Goal: Task Accomplishment & Management: Complete application form

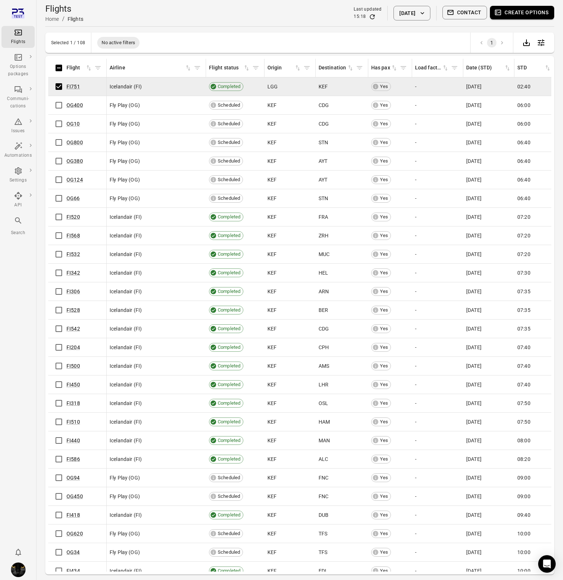
click at [512, 13] on button "Create options" at bounding box center [522, 13] width 64 height 14
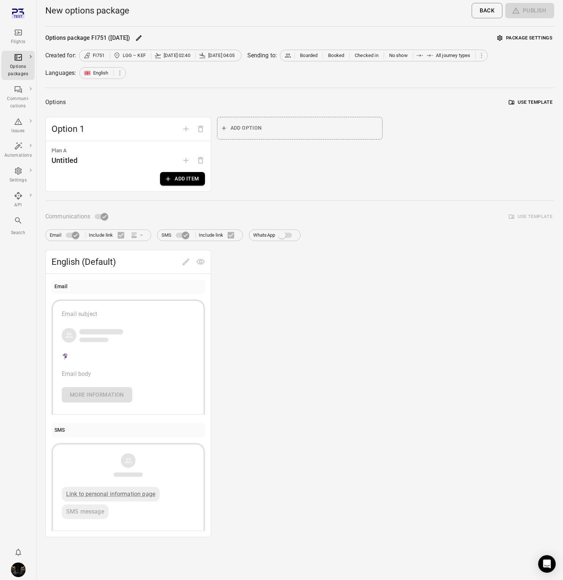
click at [522, 39] on button "Package settings" at bounding box center [524, 38] width 59 height 11
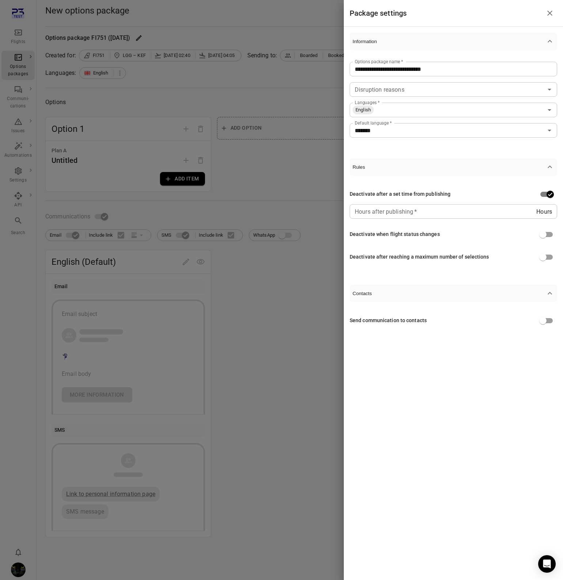
click at [245, 200] on div at bounding box center [281, 290] width 563 height 580
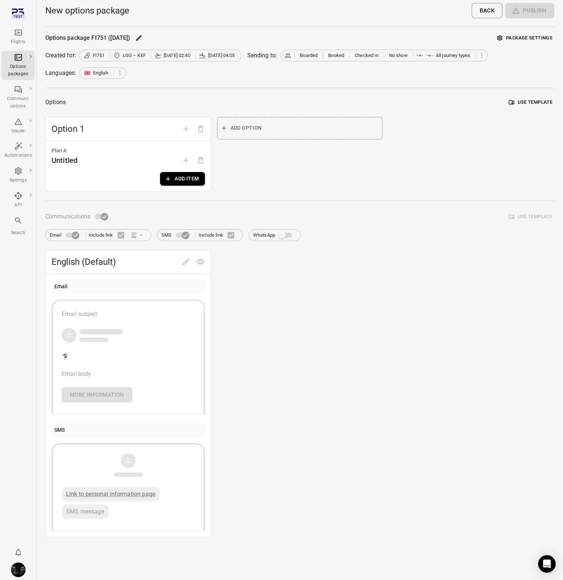
click at [504, 36] on button "Package settings" at bounding box center [524, 38] width 59 height 11
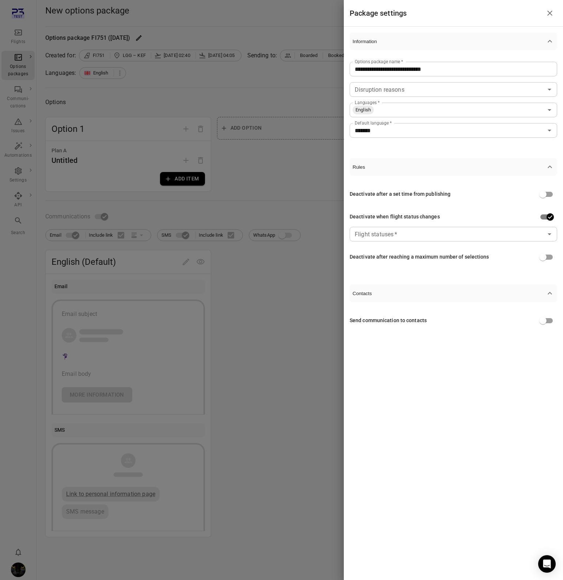
click at [312, 190] on div at bounding box center [281, 290] width 563 height 580
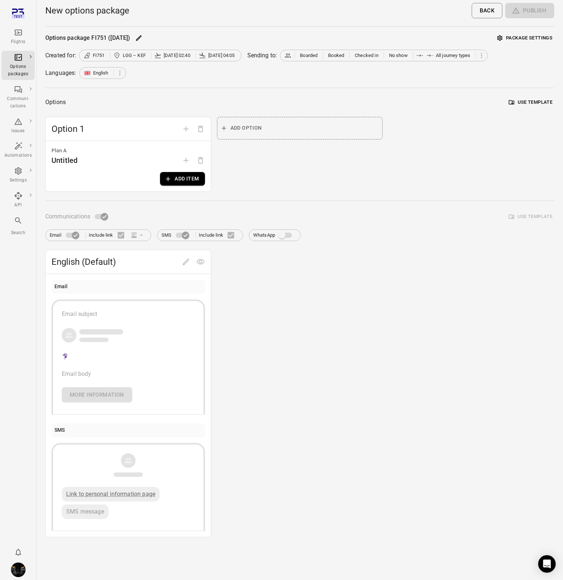
click at [535, 37] on button "Package settings" at bounding box center [524, 38] width 59 height 11
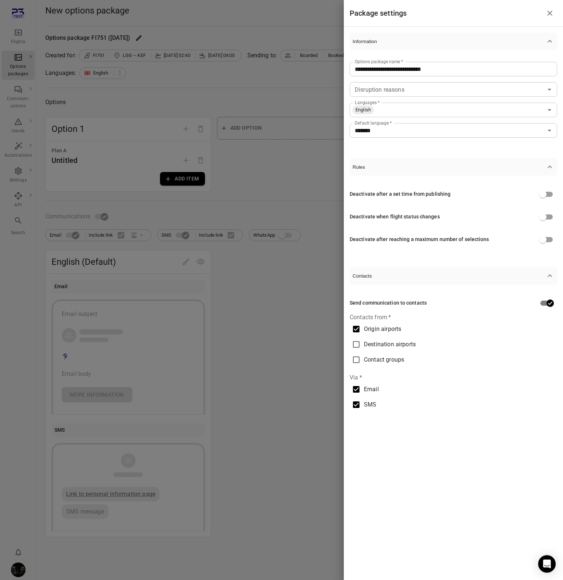
click at [284, 195] on div at bounding box center [281, 290] width 563 height 580
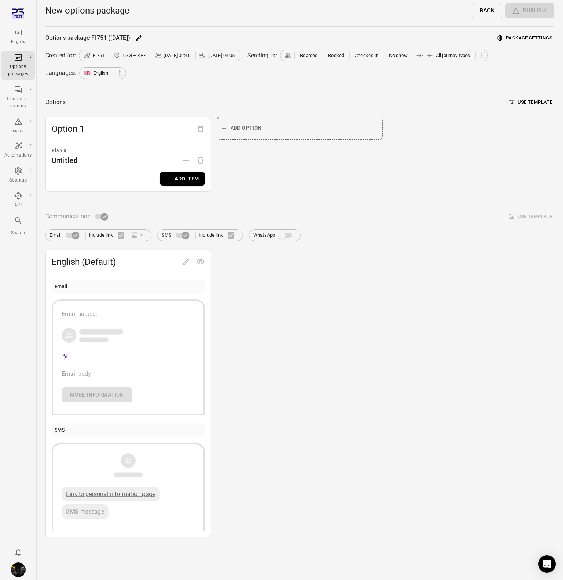
click at [531, 37] on button "Package settings" at bounding box center [524, 38] width 59 height 11
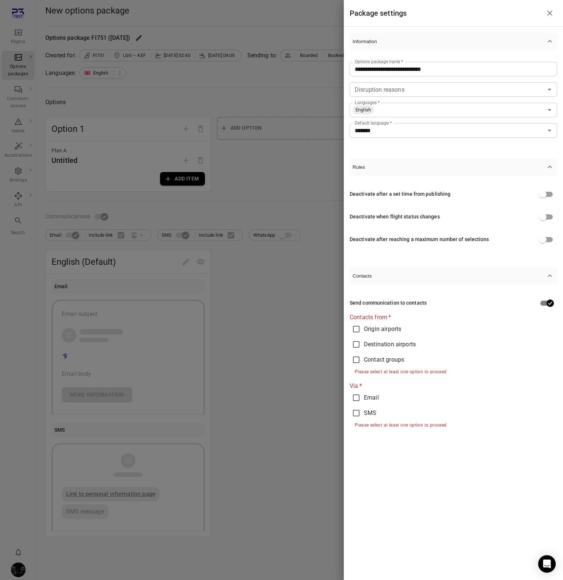
click at [293, 349] on div at bounding box center [281, 290] width 563 height 580
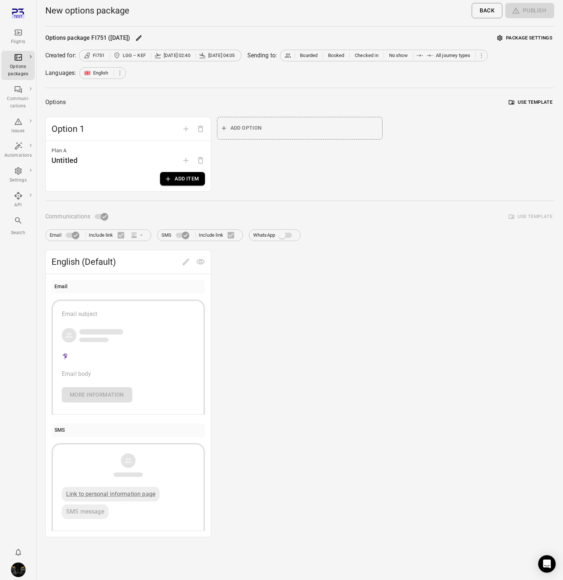
click at [520, 34] on button "Package settings" at bounding box center [524, 38] width 59 height 11
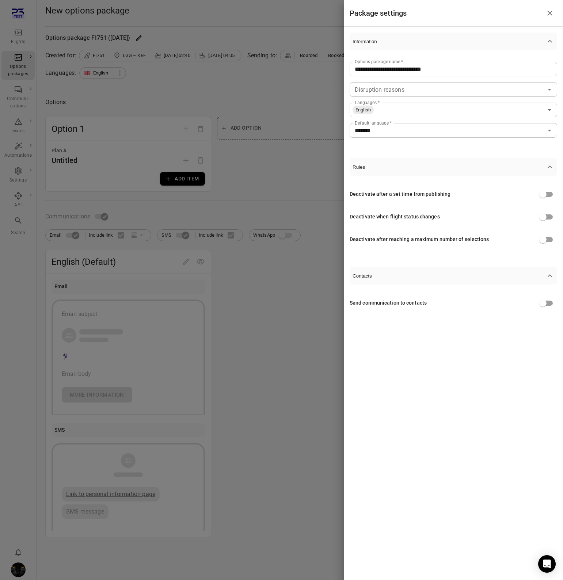
click at [120, 111] on div at bounding box center [281, 290] width 563 height 580
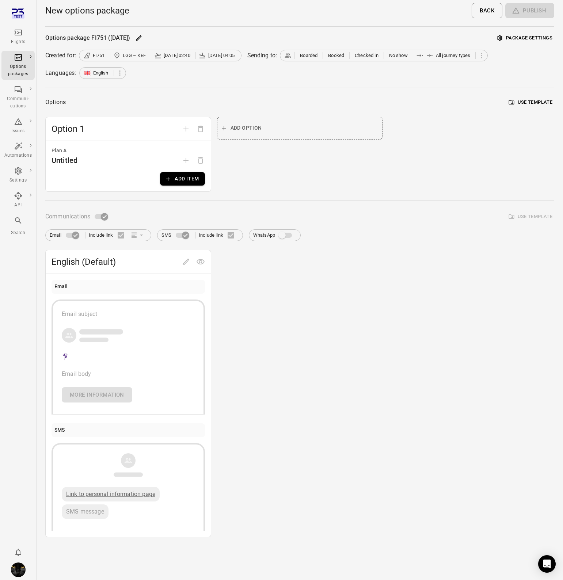
click at [522, 35] on button "Package settings" at bounding box center [524, 38] width 59 height 11
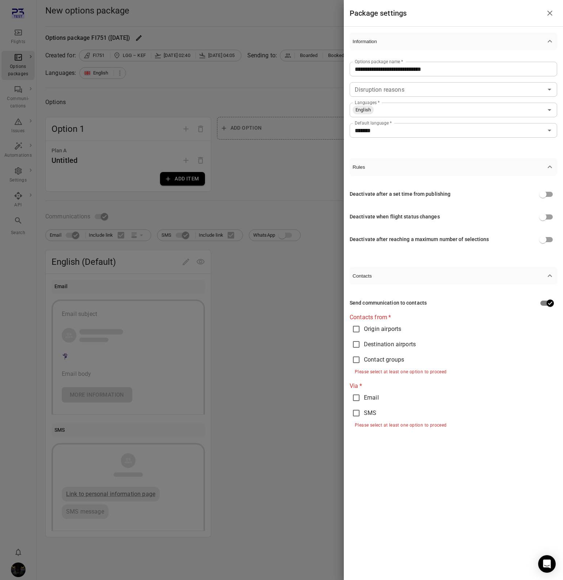
click at [270, 322] on div at bounding box center [281, 290] width 563 height 580
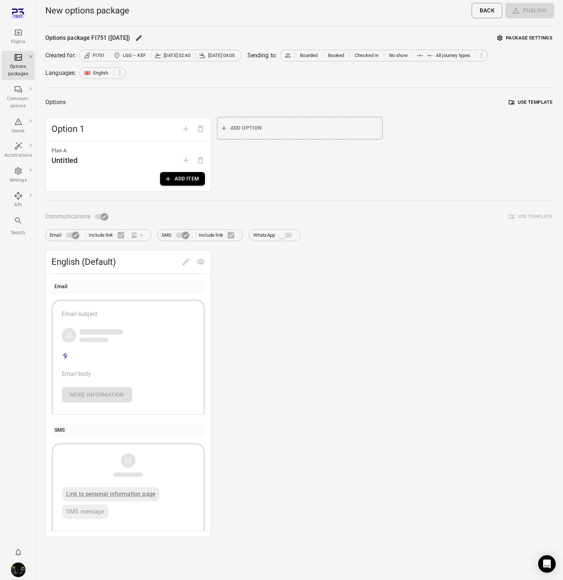
click at [521, 38] on button "Package settings" at bounding box center [524, 38] width 59 height 11
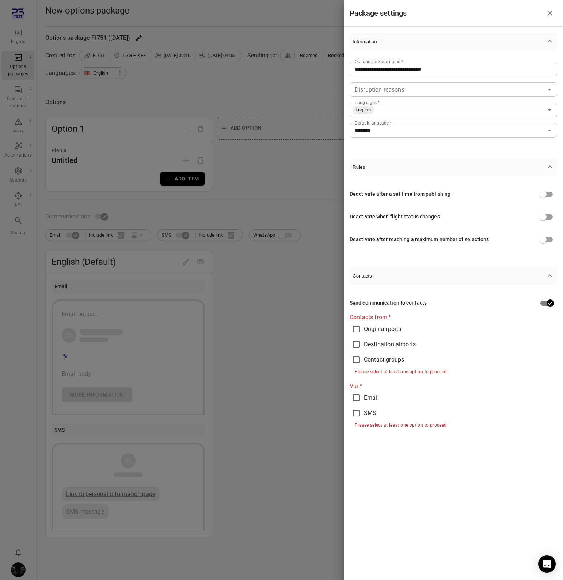
click at [294, 371] on div at bounding box center [281, 290] width 563 height 580
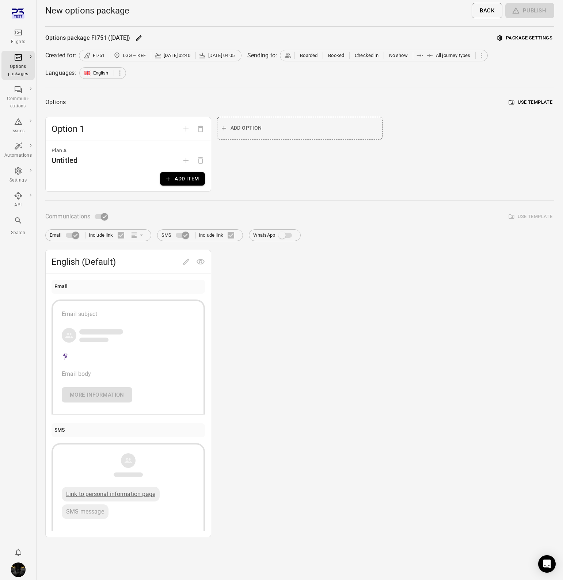
click at [533, 33] on button "Package settings" at bounding box center [524, 38] width 59 height 11
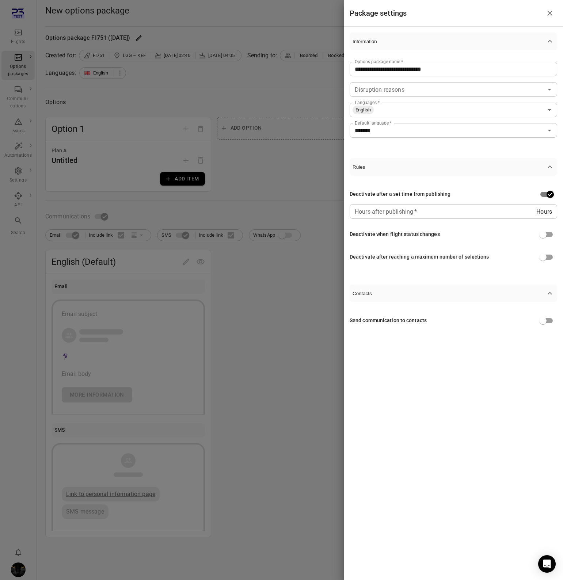
click at [536, 213] on div "Hours Hours after publishing   *" at bounding box center [454, 211] width 208 height 15
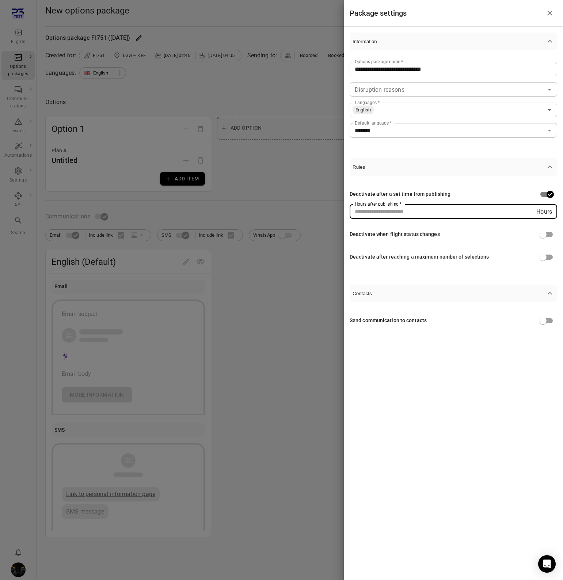
type input "**"
click at [534, 214] on input "**" at bounding box center [443, 211] width 187 height 15
click at [411, 182] on div "Deactivate after a set time from publishing Hours after publishing   * ** Hours…" at bounding box center [454, 226] width 208 height 100
click at [301, 180] on div at bounding box center [281, 290] width 563 height 580
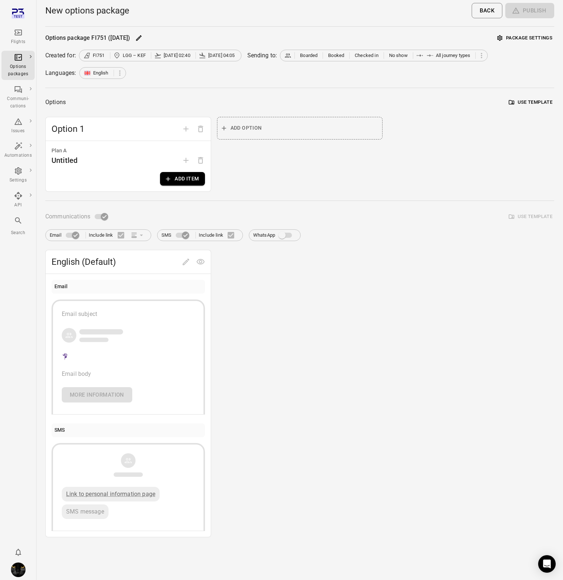
click at [526, 39] on button "Package settings" at bounding box center [524, 38] width 59 height 11
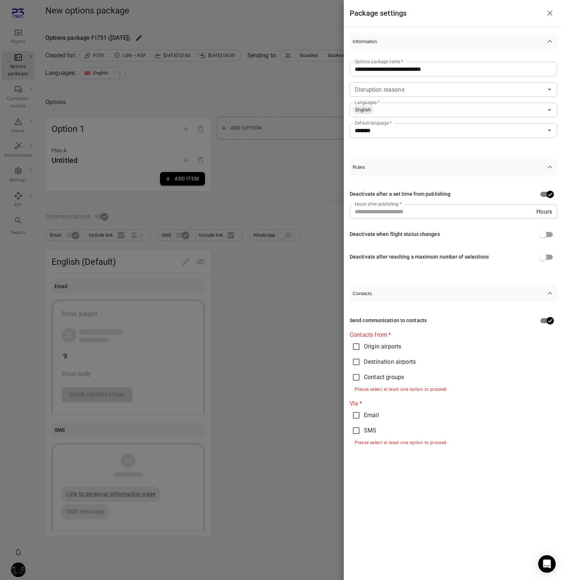
click at [187, 71] on div at bounding box center [281, 290] width 563 height 580
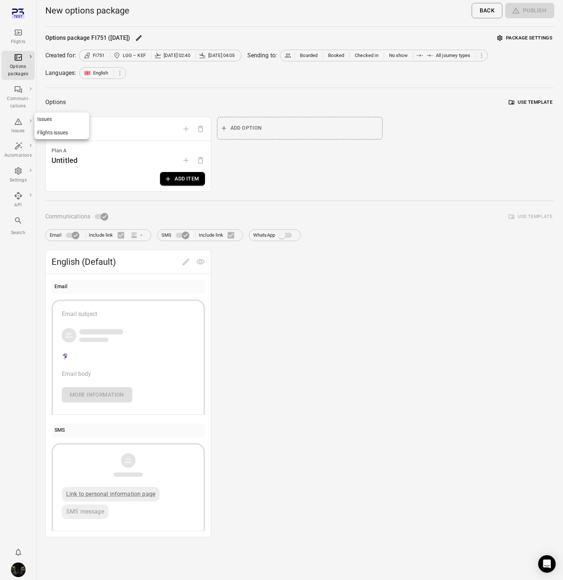
click at [16, 128] on div "Issues" at bounding box center [17, 131] width 27 height 7
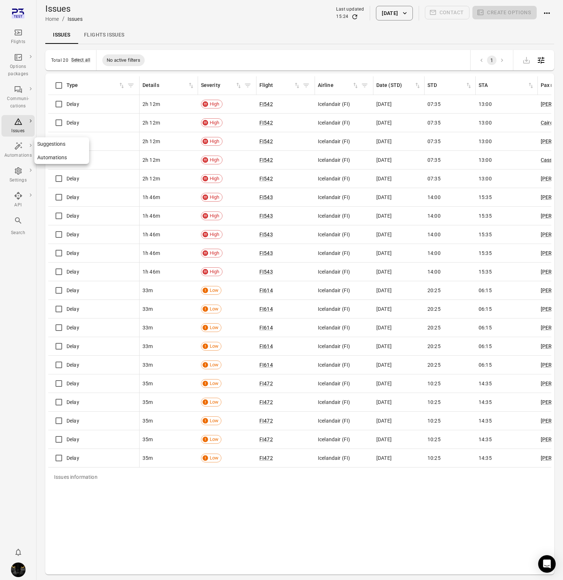
click at [15, 159] on div "Automations" at bounding box center [17, 155] width 27 height 7
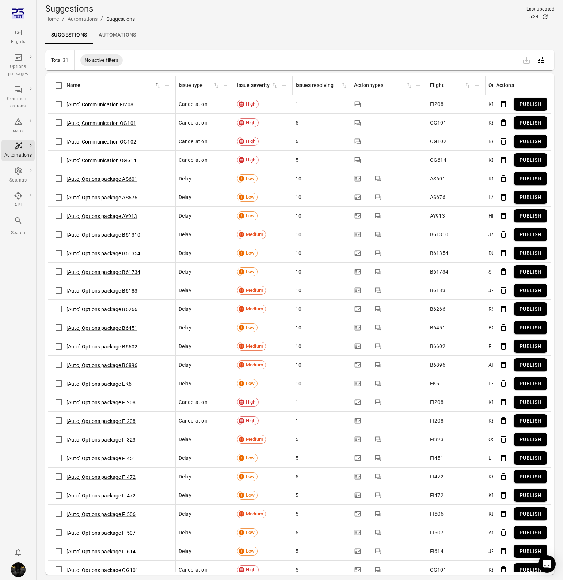
click at [110, 38] on link "Automations" at bounding box center [117, 35] width 49 height 18
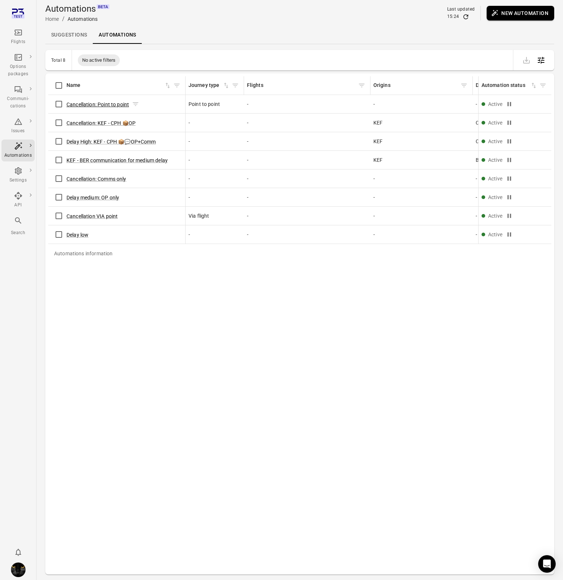
click at [90, 103] on button "Cancellation: Point to point" at bounding box center [97, 104] width 62 height 7
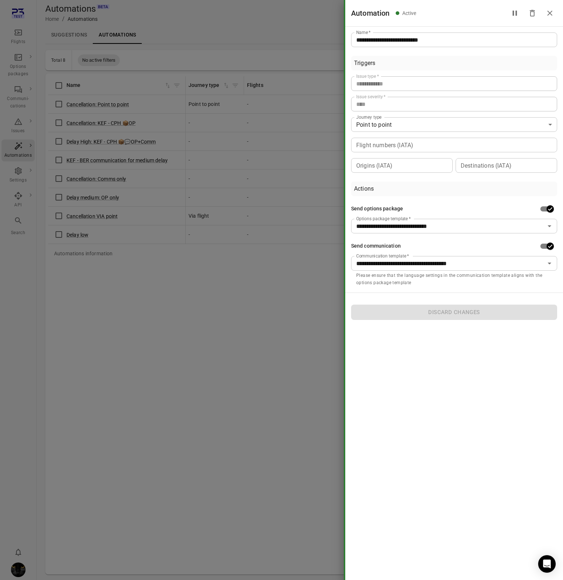
click at [155, 346] on div at bounding box center [281, 290] width 563 height 580
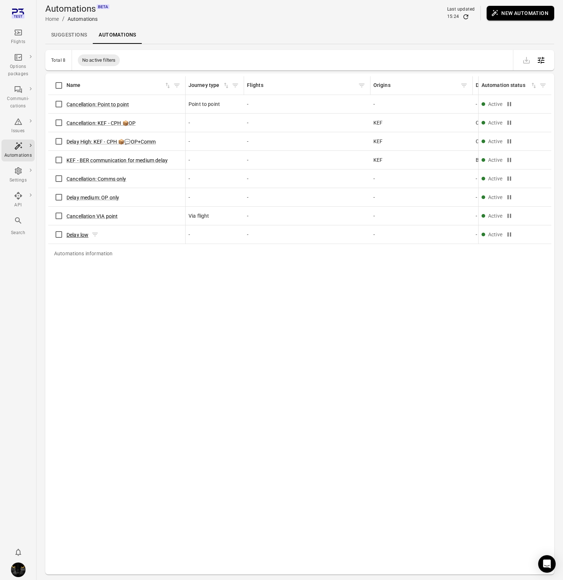
click at [75, 231] on button "Delay low" at bounding box center [77, 234] width 22 height 7
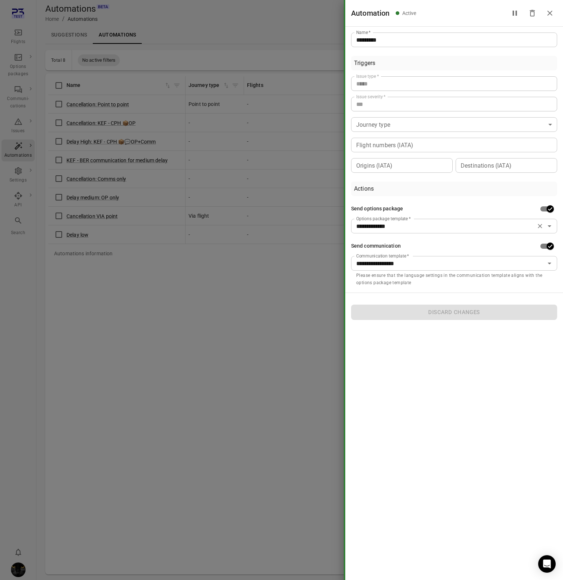
click at [540, 225] on icon "Clear" at bounding box center [540, 226] width 4 height 4
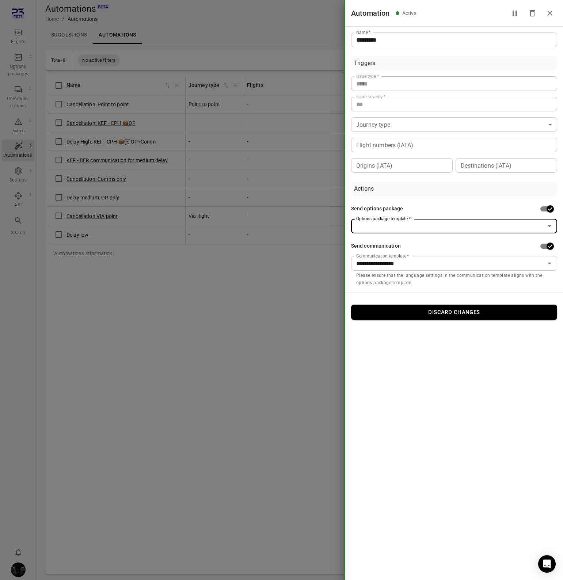
click at [251, 326] on div at bounding box center [281, 290] width 563 height 580
click at [99, 309] on div at bounding box center [281, 290] width 563 height 580
drag, startPoint x: 99, startPoint y: 309, endPoint x: 193, endPoint y: 309, distance: 94.3
click at [104, 309] on div at bounding box center [281, 290] width 563 height 580
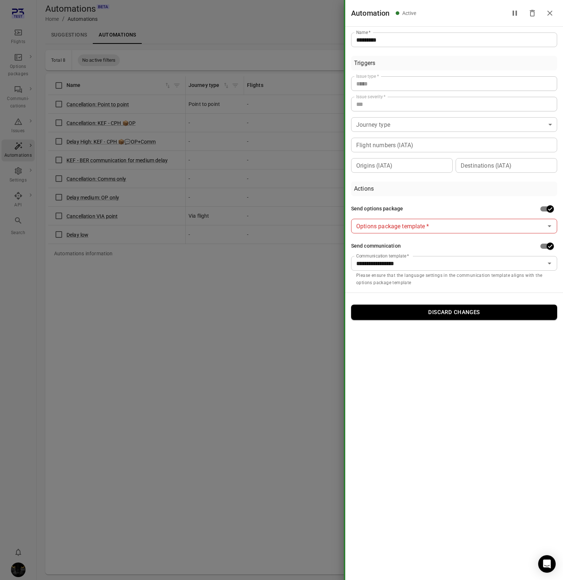
click at [194, 309] on div at bounding box center [281, 290] width 563 height 580
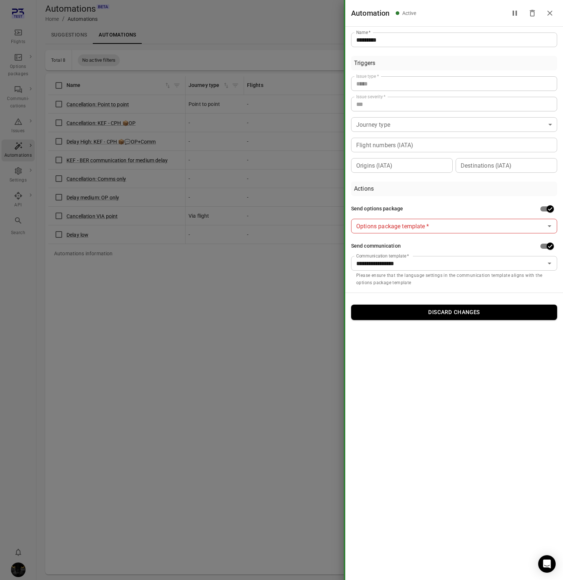
click at [194, 309] on div at bounding box center [281, 290] width 563 height 580
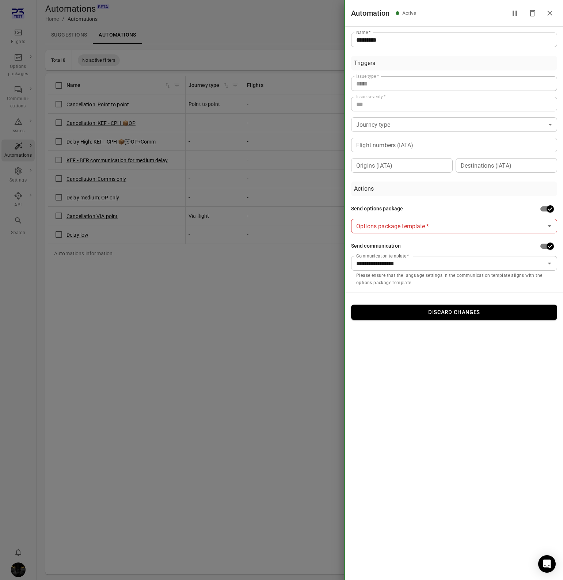
click at [194, 309] on div at bounding box center [281, 290] width 563 height 580
click at [201, 134] on div at bounding box center [281, 290] width 563 height 580
click at [548, 10] on icon "Close drawer" at bounding box center [550, 13] width 9 height 9
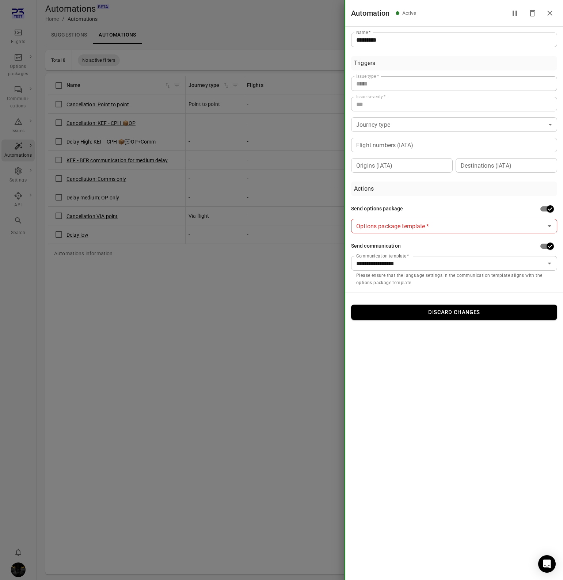
click at [550, 12] on icon "Close drawer" at bounding box center [550, 13] width 9 height 9
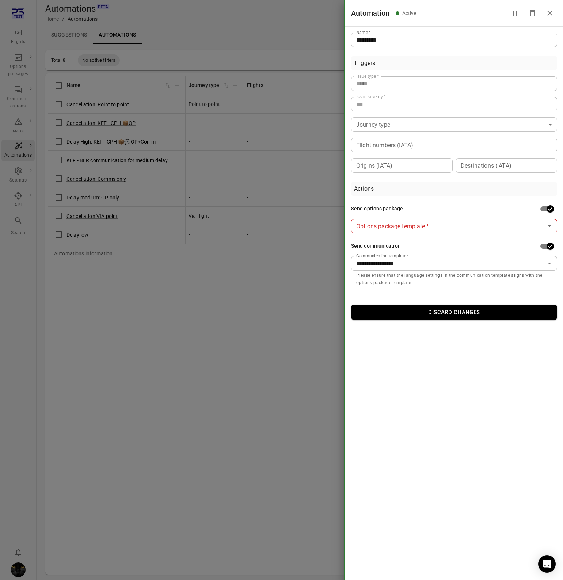
click at [422, 223] on input "Options package template   *" at bounding box center [448, 226] width 190 height 10
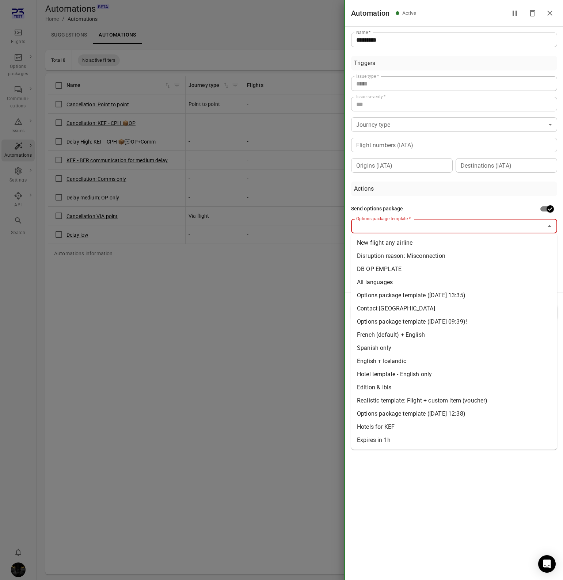
click at [422, 223] on input "Options package template   *" at bounding box center [448, 226] width 190 height 10
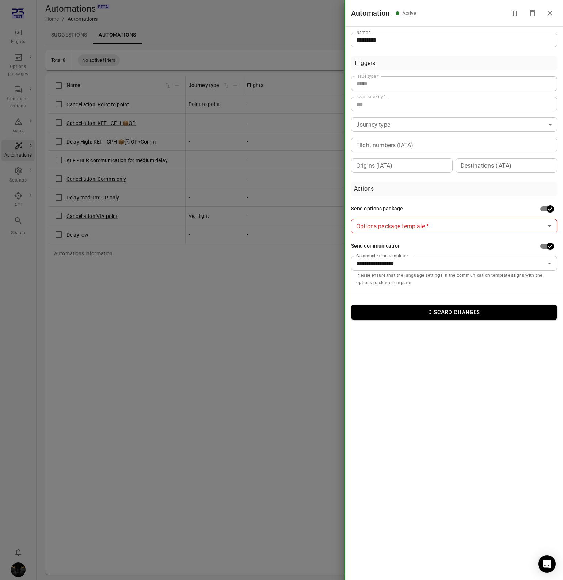
click at [433, 207] on div "Send options package" at bounding box center [454, 209] width 206 height 14
click at [521, 208] on div "Send options package" at bounding box center [454, 209] width 206 height 14
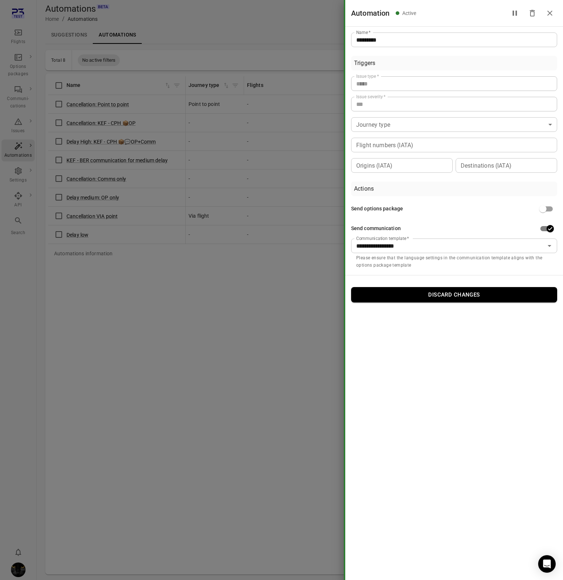
click at [292, 284] on div at bounding box center [281, 290] width 563 height 580
click at [146, 295] on div at bounding box center [281, 290] width 563 height 580
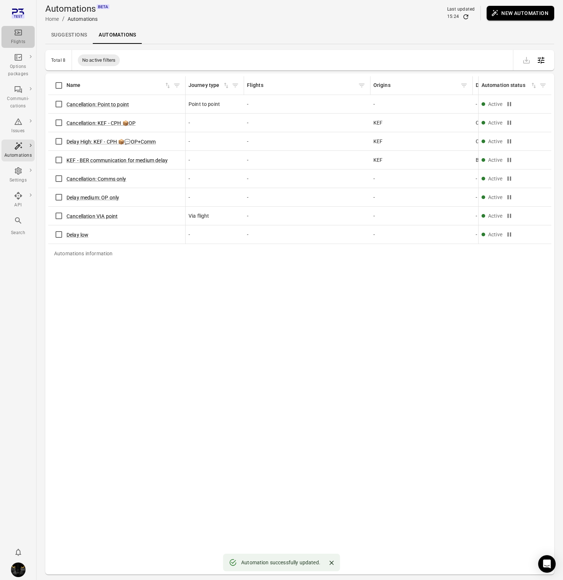
click at [18, 30] on icon "Main navigation" at bounding box center [18, 32] width 9 height 9
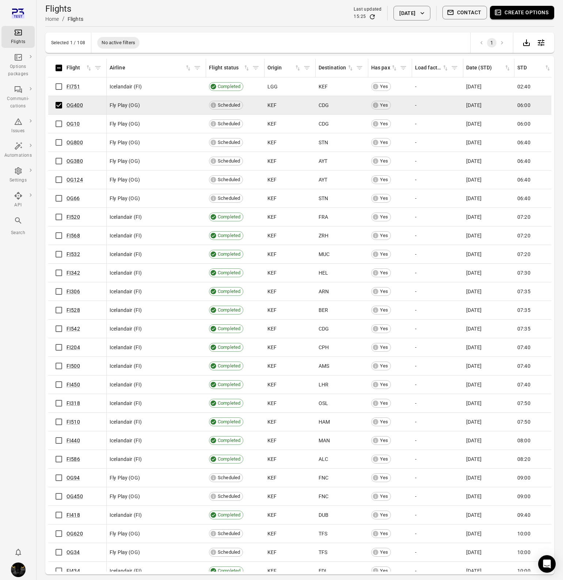
click at [519, 11] on button "Create options" at bounding box center [522, 13] width 64 height 14
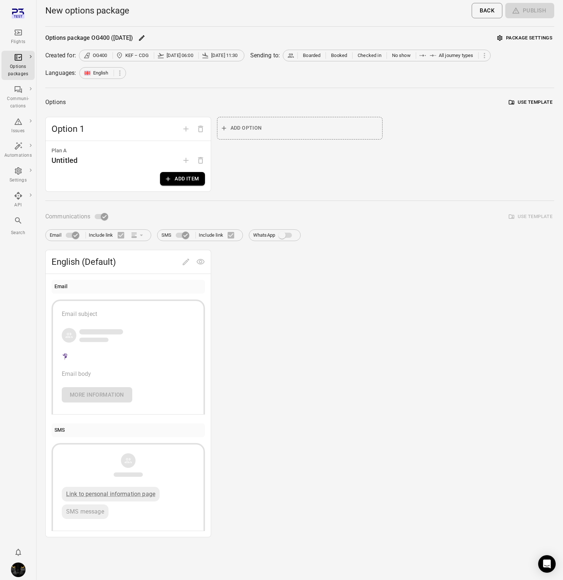
click at [522, 38] on button "Package settings" at bounding box center [524, 38] width 59 height 11
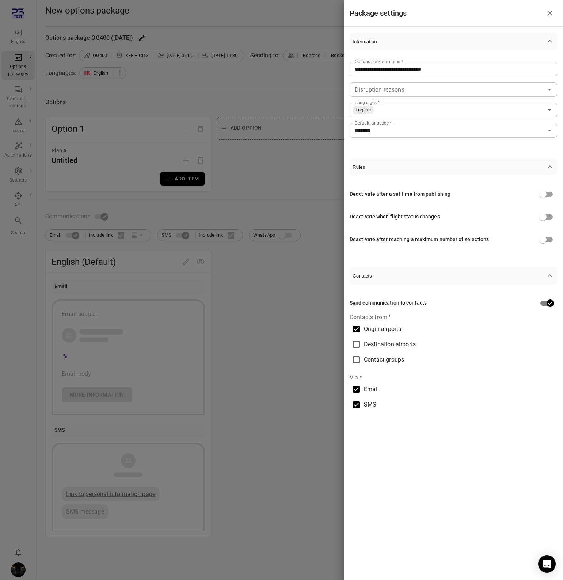
click at [237, 307] on div at bounding box center [281, 290] width 563 height 580
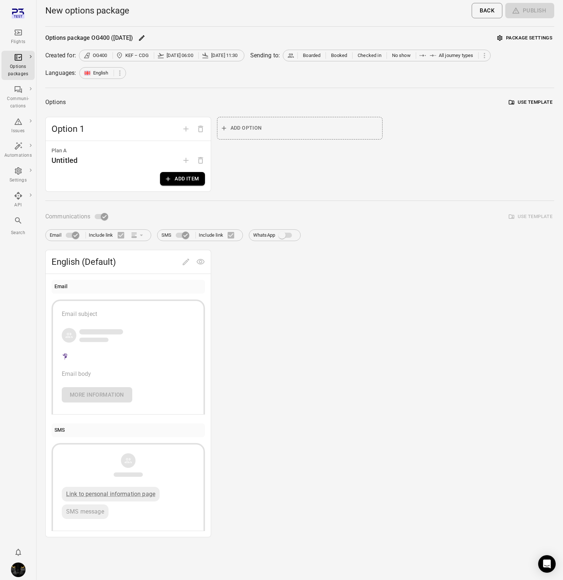
click at [539, 38] on button "Package settings" at bounding box center [524, 38] width 59 height 11
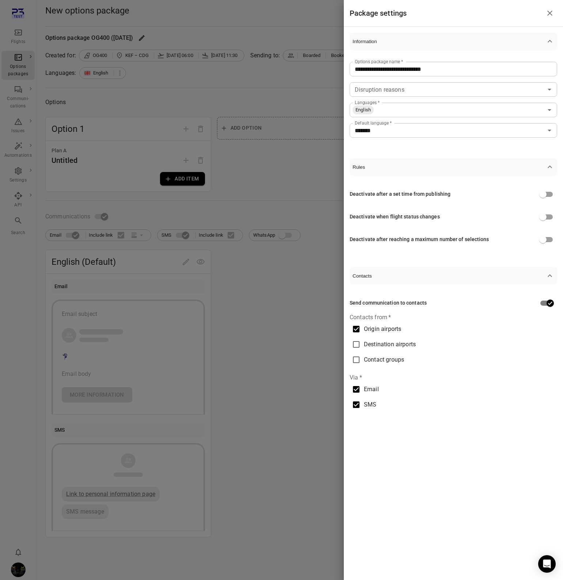
click at [368, 327] on span "Origin airports" at bounding box center [382, 329] width 37 height 9
click at [300, 388] on div at bounding box center [281, 290] width 563 height 580
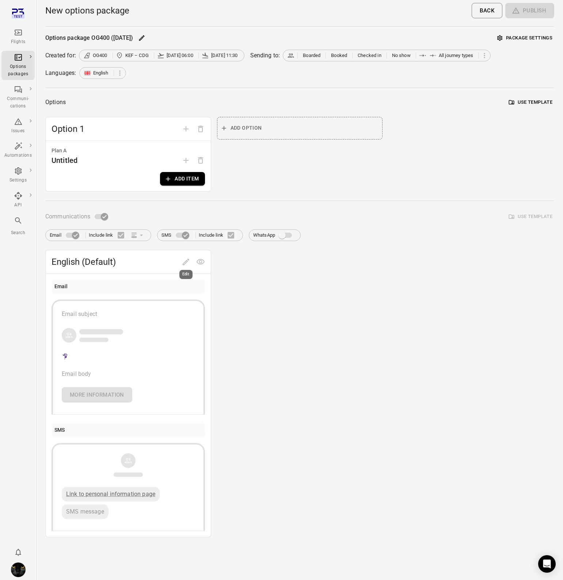
click at [183, 264] on span "Edit" at bounding box center [186, 261] width 15 height 7
click at [196, 176] on div "Options need to have at least one plan" at bounding box center [201, 173] width 78 height 9
click at [186, 179] on button "Add item" at bounding box center [182, 179] width 45 height 14
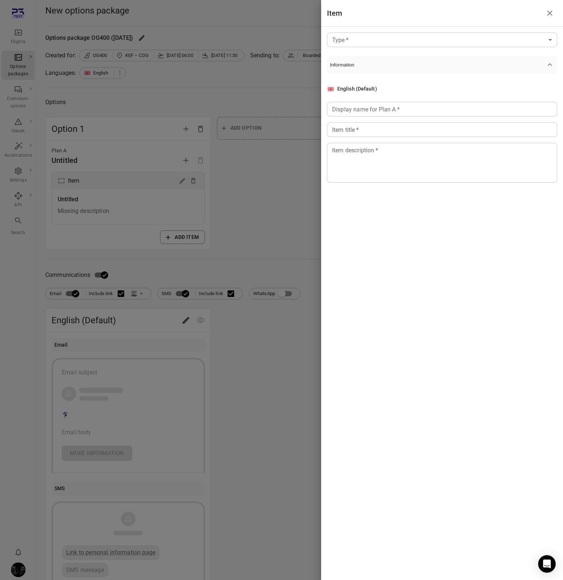
click at [261, 186] on div at bounding box center [281, 290] width 563 height 580
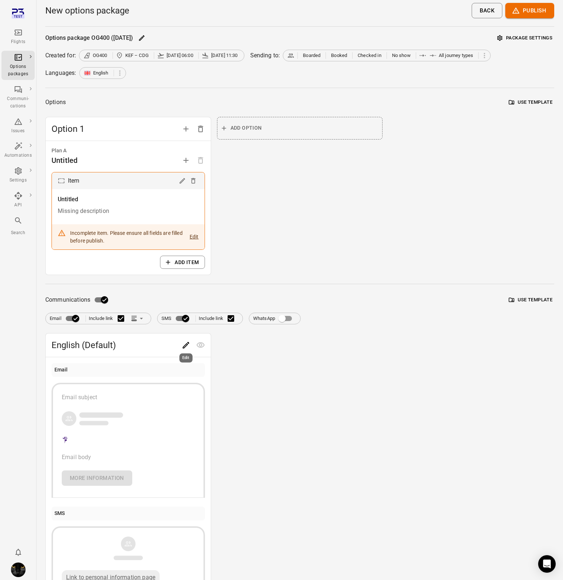
click at [185, 349] on div "Edit" at bounding box center [186, 356] width 15 height 15
click at [184, 342] on icon "Edit" at bounding box center [186, 345] width 9 height 9
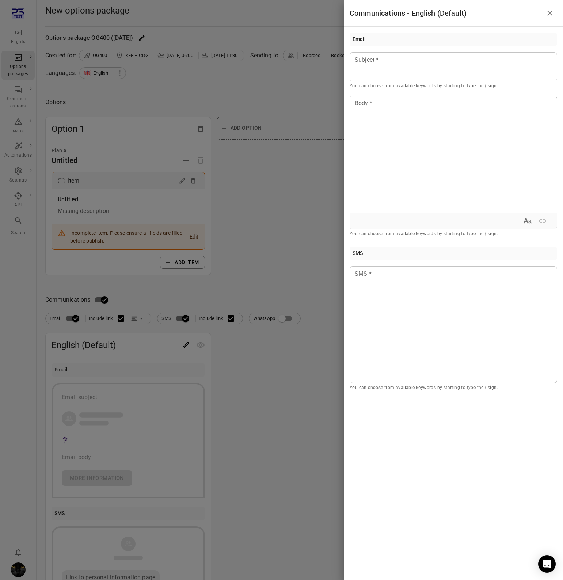
click at [296, 221] on div at bounding box center [281, 290] width 563 height 580
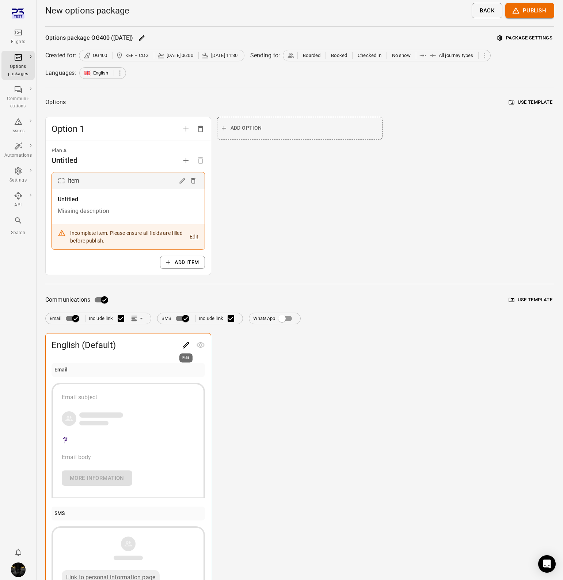
click at [186, 344] on icon "Edit" at bounding box center [186, 345] width 7 height 7
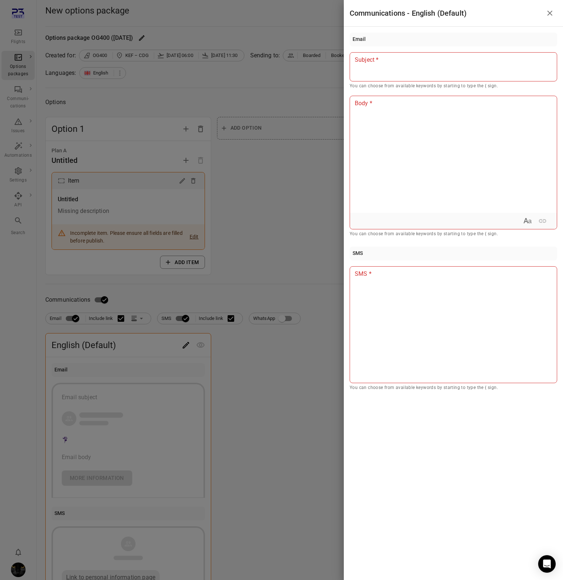
click at [284, 217] on div at bounding box center [281, 290] width 563 height 580
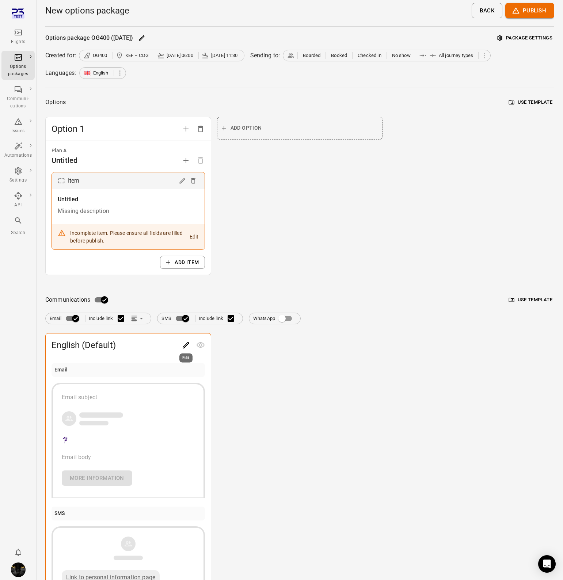
click at [188, 344] on icon "Edit" at bounding box center [186, 345] width 9 height 9
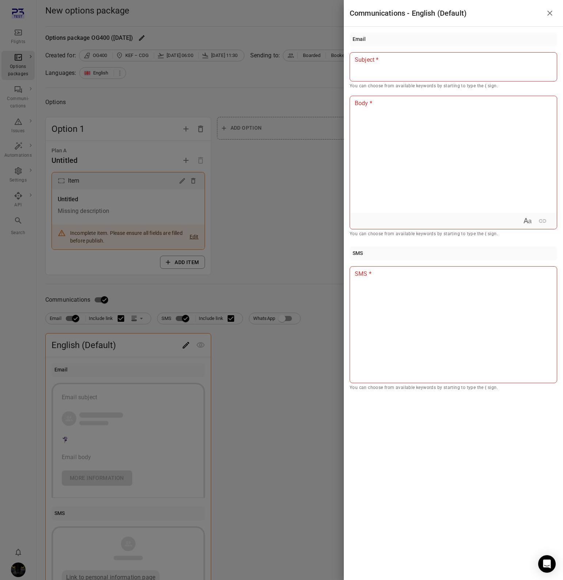
click at [297, 250] on div at bounding box center [281, 290] width 563 height 580
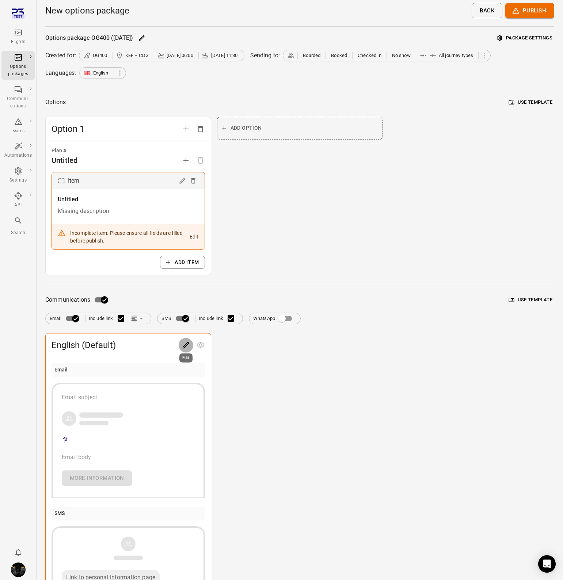
click at [186, 346] on icon "Edit" at bounding box center [186, 345] width 7 height 7
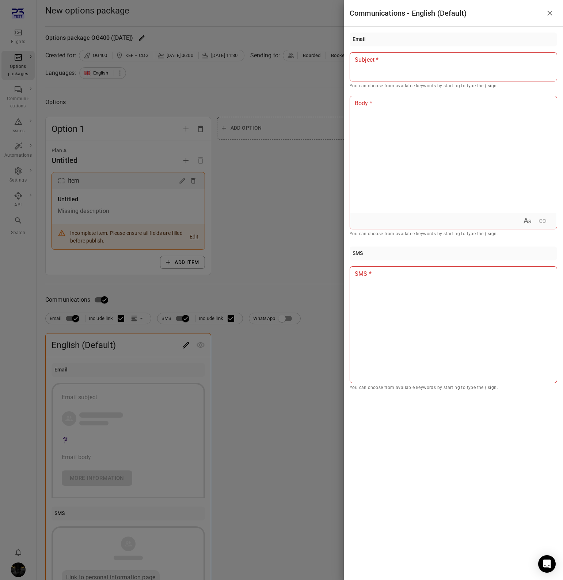
drag, startPoint x: 294, startPoint y: 264, endPoint x: 288, endPoint y: 279, distance: 16.3
click at [288, 279] on div at bounding box center [281, 290] width 563 height 580
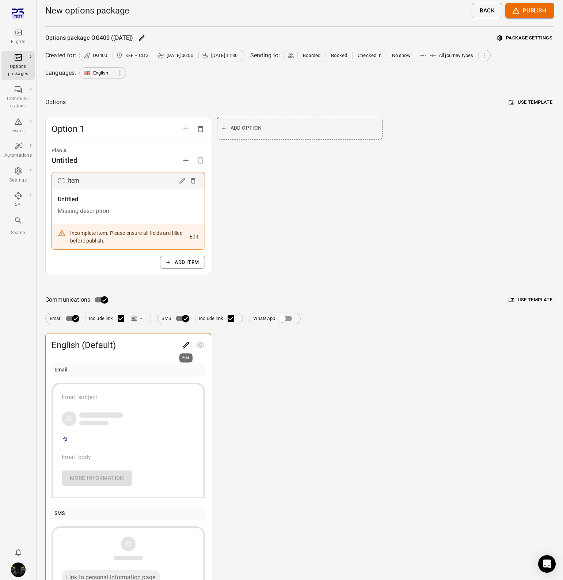
click at [191, 345] on button "Edit" at bounding box center [186, 345] width 15 height 15
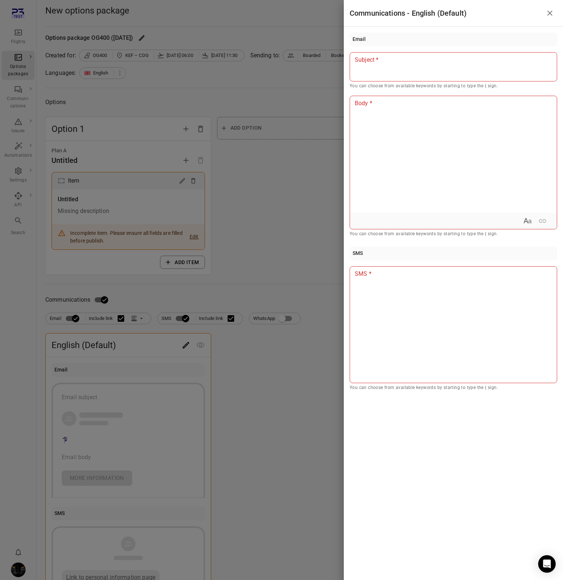
click at [273, 188] on div at bounding box center [281, 290] width 563 height 580
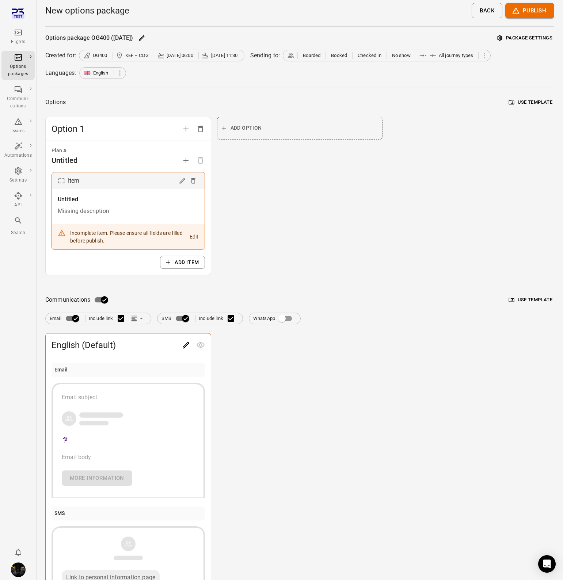
click at [14, 38] on div "Flights" at bounding box center [17, 41] width 27 height 7
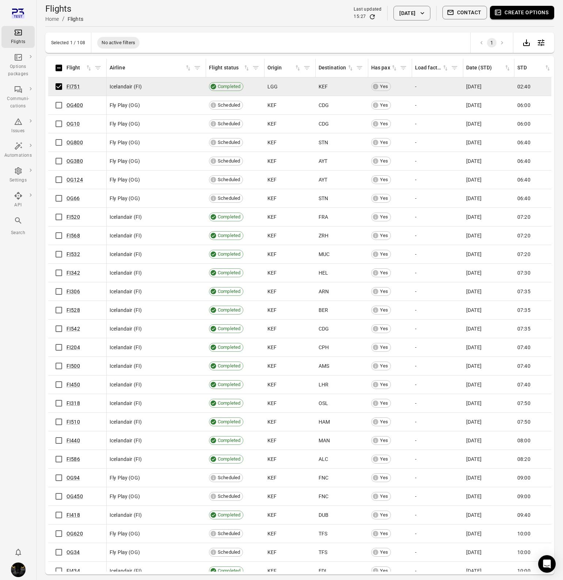
click at [452, 12] on icon "button" at bounding box center [450, 12] width 7 height 7
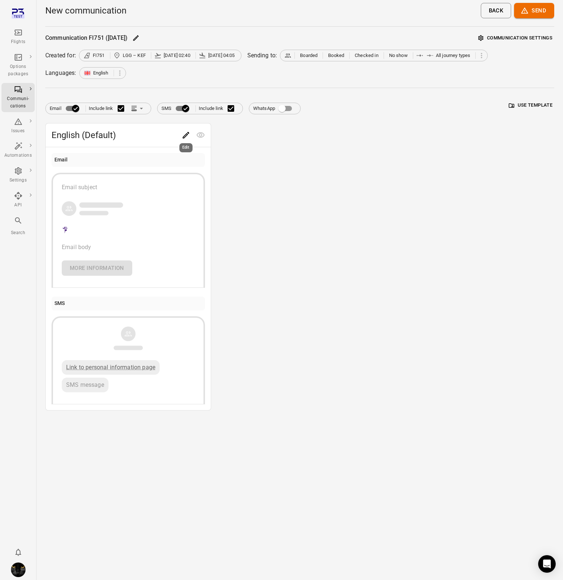
click at [183, 135] on icon "Edit" at bounding box center [186, 135] width 9 height 9
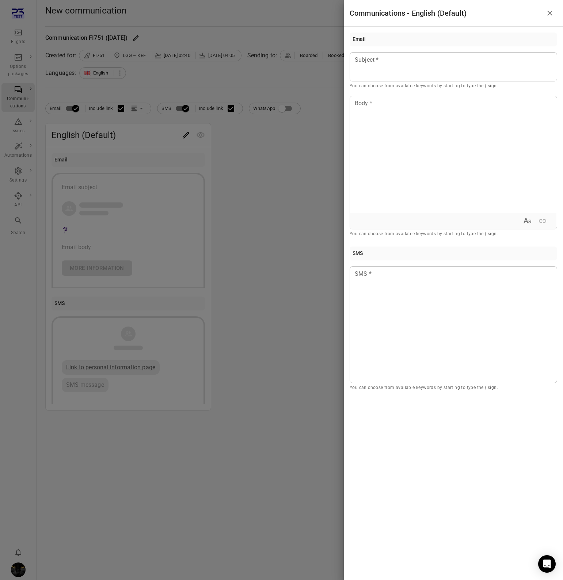
click at [255, 180] on div at bounding box center [281, 290] width 563 height 580
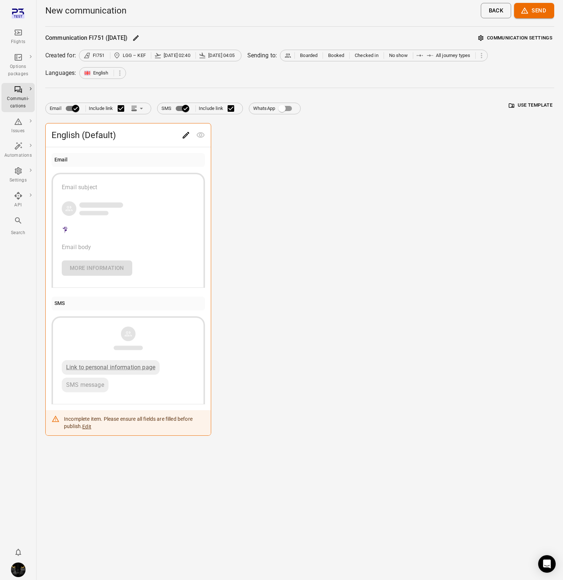
click at [19, 24] on li "Main navigation" at bounding box center [17, 14] width 33 height 22
click at [12, 36] on div "Flights" at bounding box center [17, 37] width 27 height 18
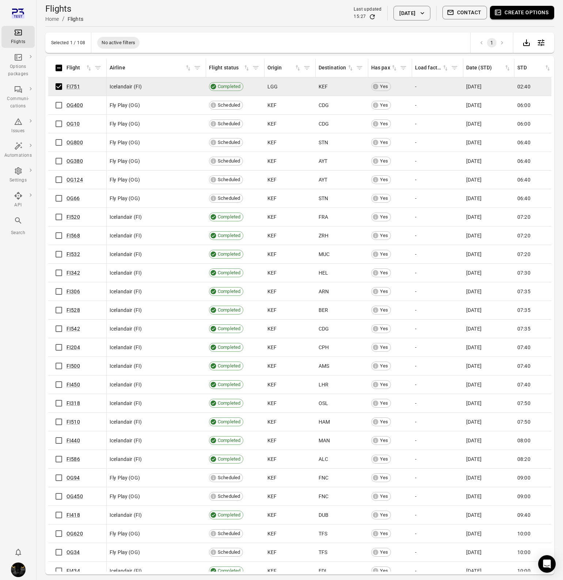
click at [518, 11] on button "Create options" at bounding box center [522, 13] width 64 height 14
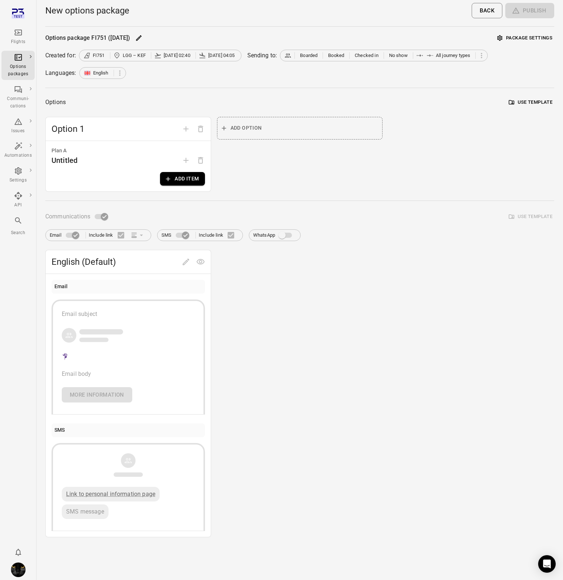
click at [527, 38] on button "Package settings" at bounding box center [524, 38] width 59 height 11
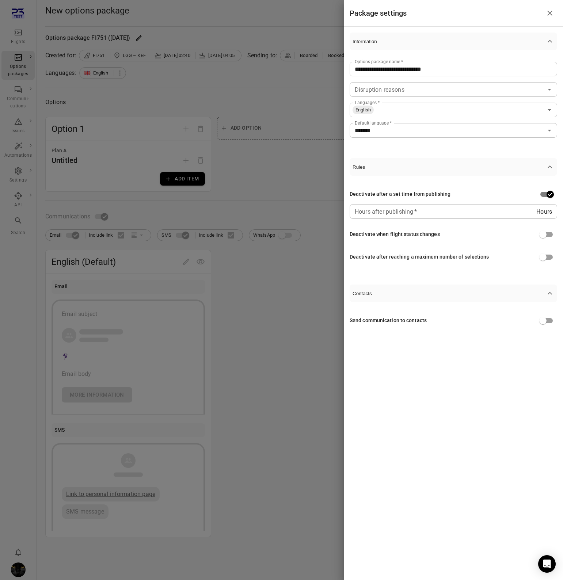
type input "**"
click at [534, 214] on input "**" at bounding box center [443, 211] width 187 height 15
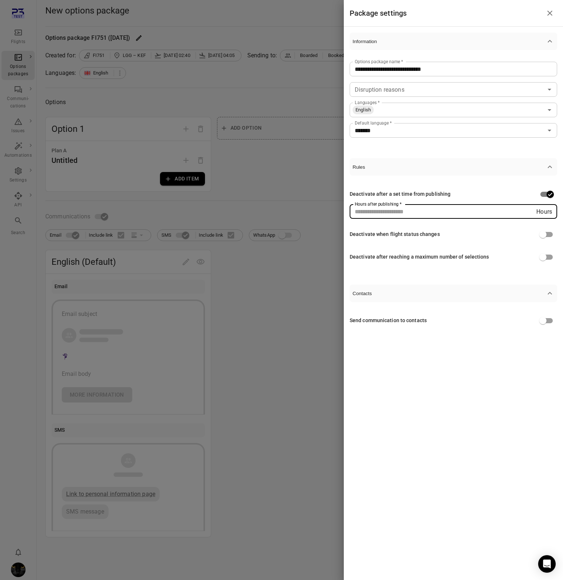
click at [292, 158] on div at bounding box center [281, 290] width 563 height 580
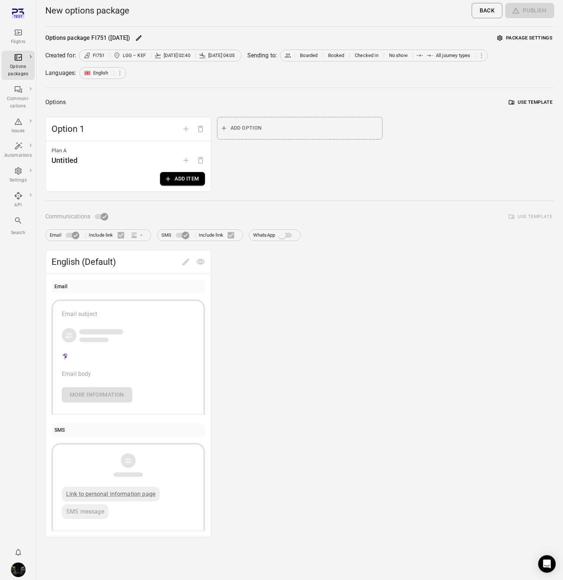
click at [524, 41] on button "Package settings" at bounding box center [524, 38] width 59 height 11
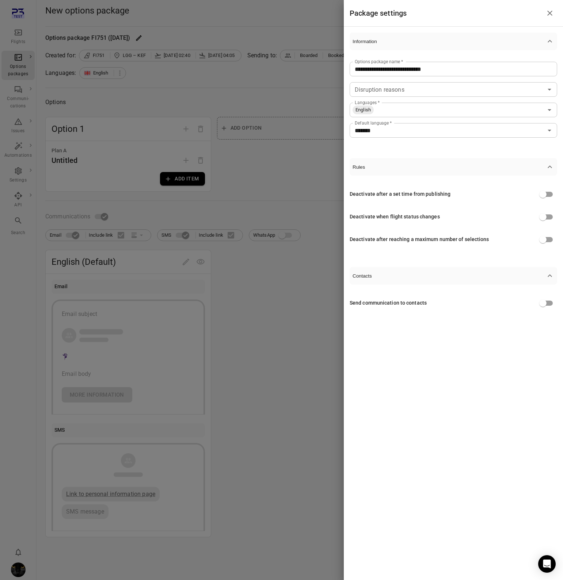
click at [287, 152] on div at bounding box center [281, 290] width 563 height 580
